Goal: Obtain resource: Obtain resource

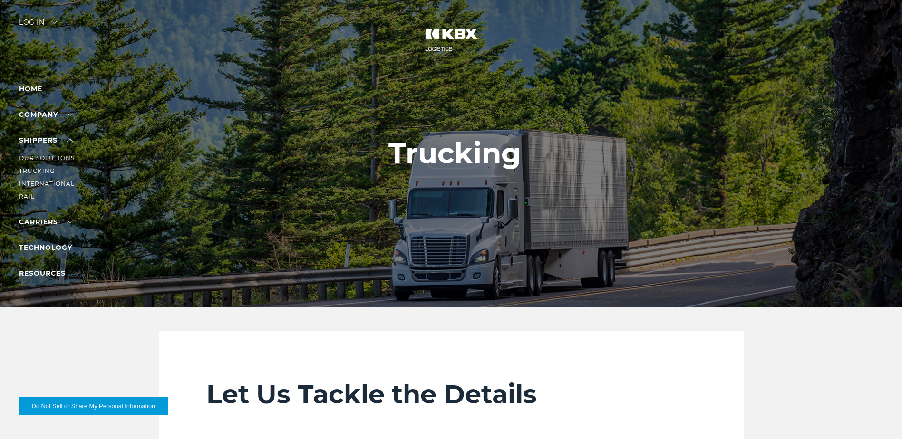
click at [26, 193] on link "RAIL" at bounding box center [27, 196] width 16 height 7
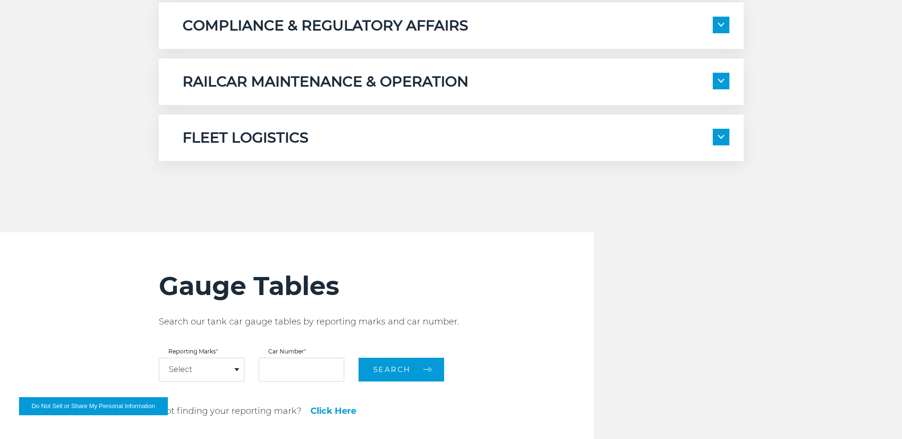
scroll to position [903, 0]
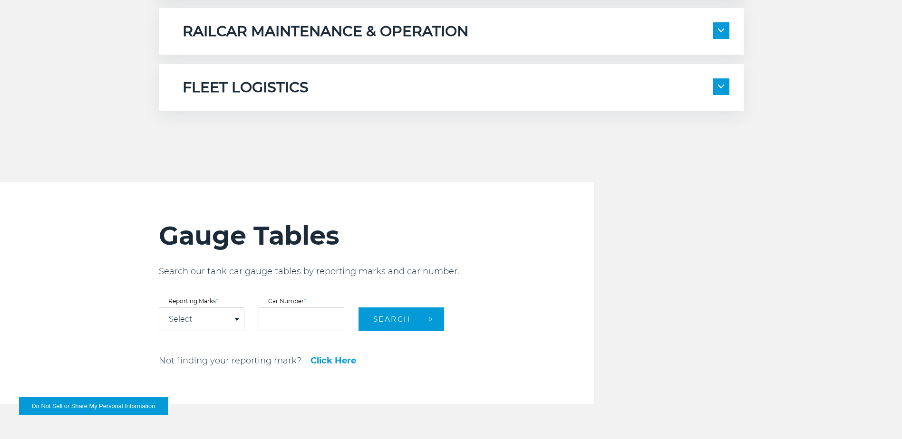
click at [213, 310] on div "Select" at bounding box center [201, 319] width 85 height 23
click at [400, 212] on div "Gauge Tables Search our tank car gauge tables by reporting marks and car number…" at bounding box center [376, 293] width 435 height 222
click at [215, 322] on div "Select" at bounding box center [201, 319] width 85 height 23
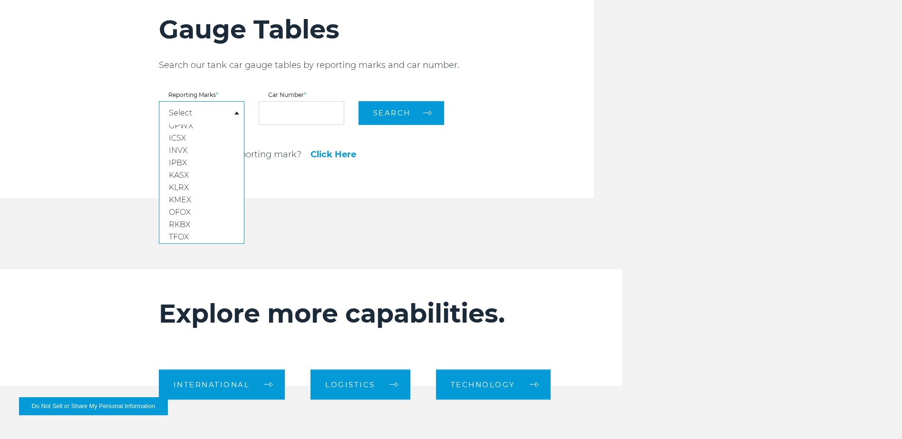
scroll to position [1141, 0]
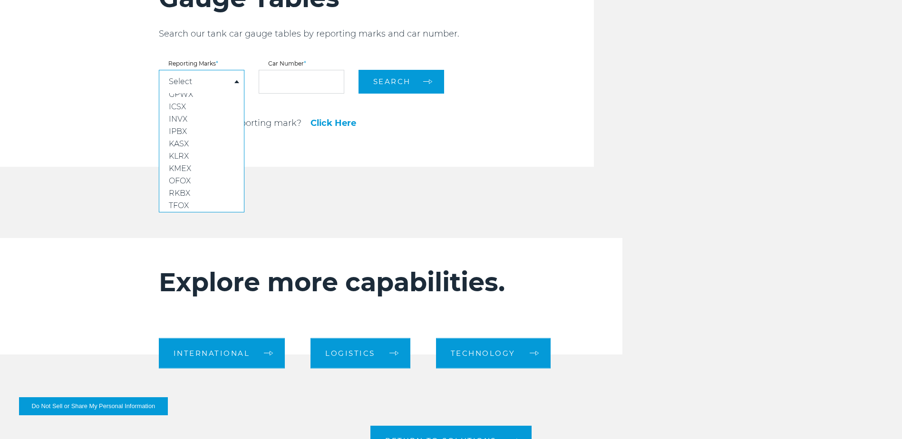
click at [344, 123] on link "Click Here" at bounding box center [333, 123] width 46 height 9
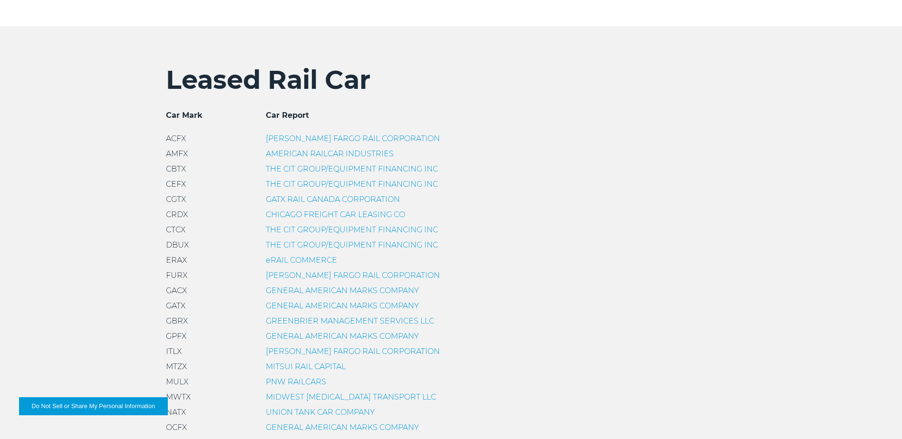
scroll to position [285, 0]
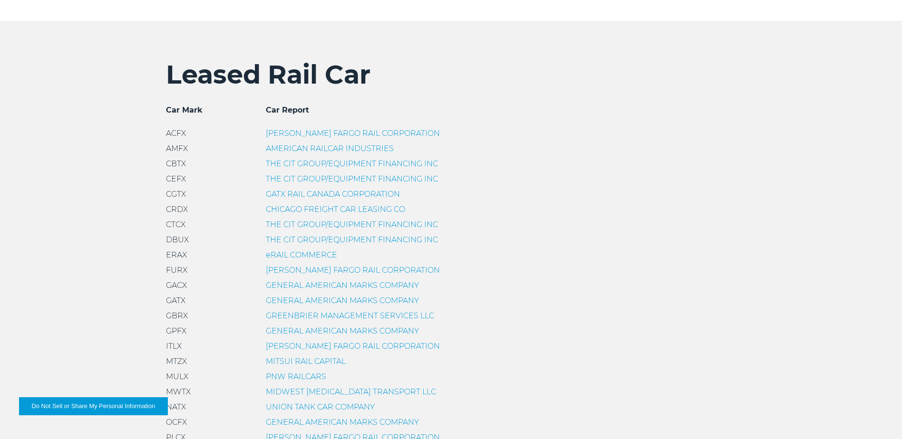
click at [290, 303] on link "GENERAL AMERICAN MARKS COMPANY" at bounding box center [342, 300] width 153 height 9
